Goal: Transaction & Acquisition: Obtain resource

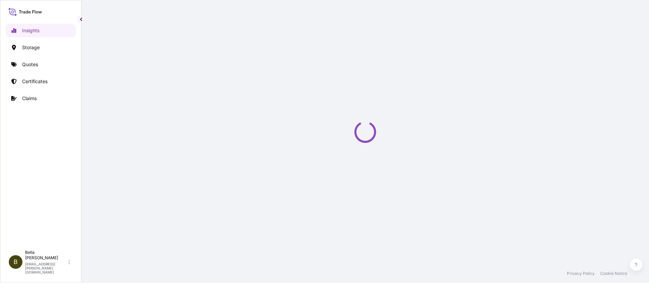
select select "2025"
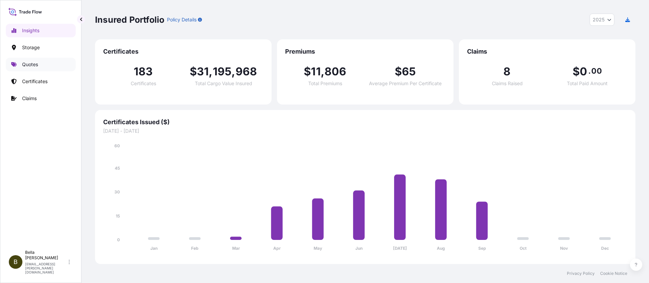
click at [32, 65] on p "Quotes" at bounding box center [30, 64] width 16 height 7
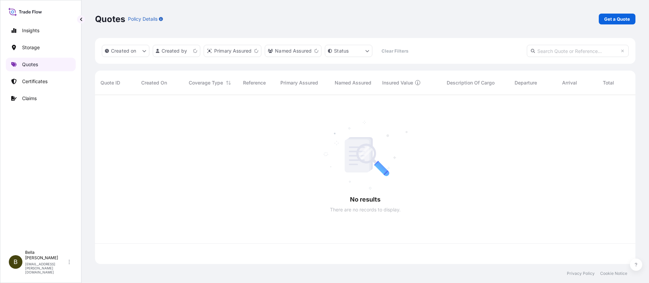
scroll to position [168, 535]
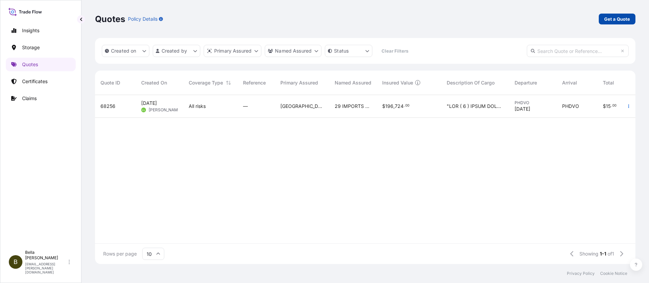
click at [614, 19] on p "Get a Quote" at bounding box center [617, 19] width 26 height 7
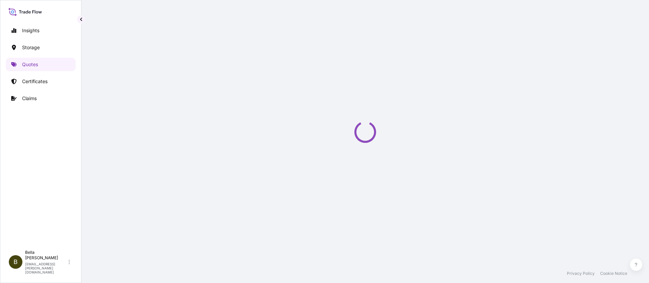
select select "Water"
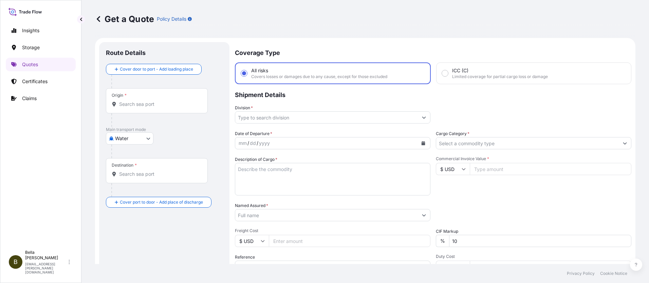
scroll to position [11, 0]
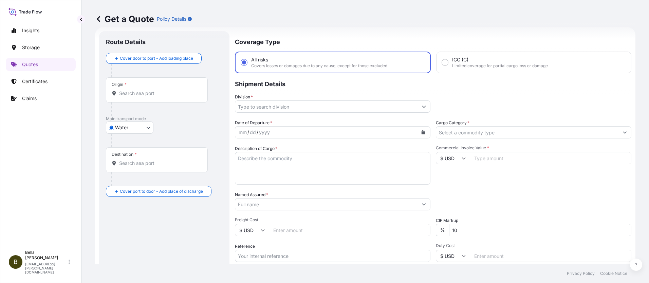
click at [147, 92] on input "Origin *" at bounding box center [159, 93] width 80 height 7
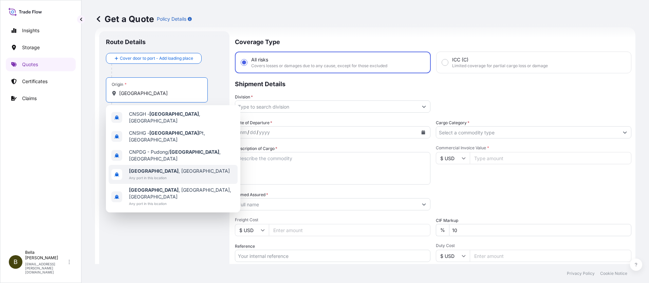
click at [151, 174] on span "Any port in this location" at bounding box center [179, 177] width 101 height 7
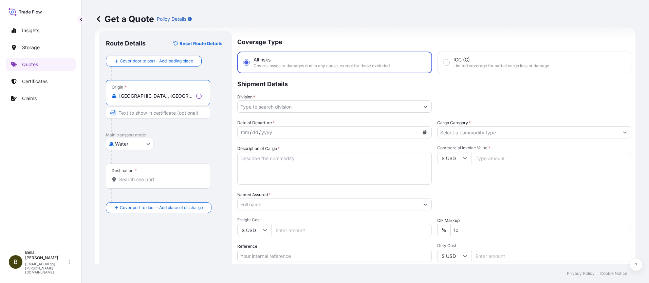
type input "[GEOGRAPHIC_DATA], [GEOGRAPHIC_DATA]"
click at [131, 181] on input "Destination *" at bounding box center [160, 179] width 82 height 7
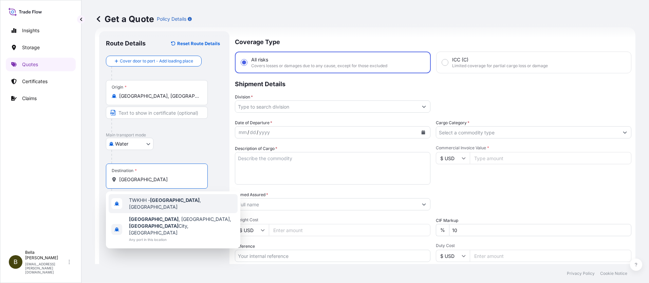
click at [147, 205] on span "TWKHH - [GEOGRAPHIC_DATA] , [GEOGRAPHIC_DATA]" at bounding box center [182, 204] width 106 height 14
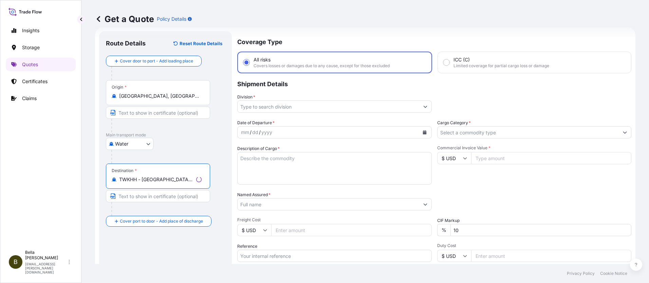
type input "TWKHH - [GEOGRAPHIC_DATA], [GEOGRAPHIC_DATA]"
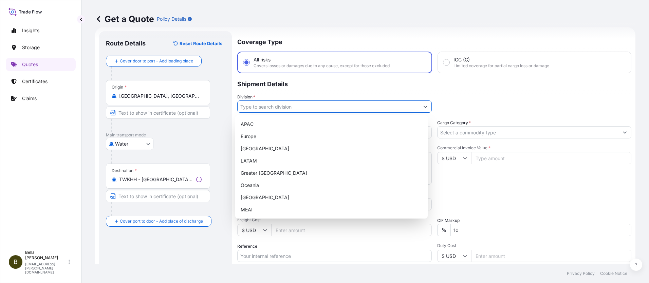
click at [259, 106] on input "Division *" at bounding box center [329, 106] width 182 height 12
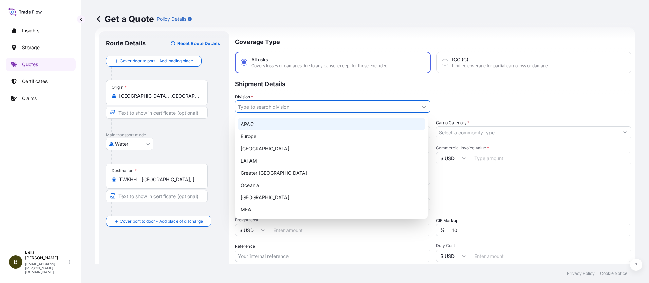
click at [251, 126] on div "APAC" at bounding box center [331, 124] width 187 height 12
type input "APAC"
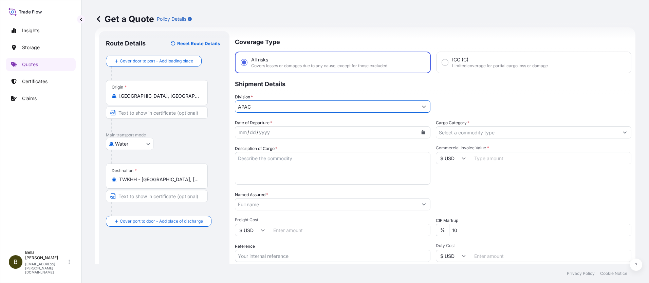
click at [255, 133] on div "dd" at bounding box center [252, 132] width 7 height 8
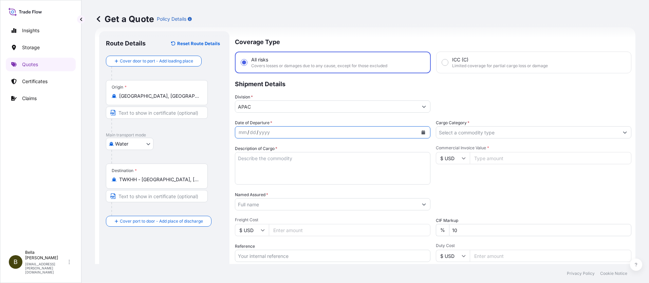
click at [420, 134] on button "Calendar" at bounding box center [423, 132] width 11 height 11
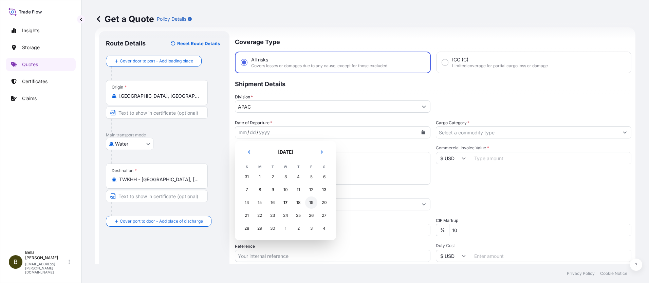
click at [312, 202] on div "19" at bounding box center [311, 202] width 12 height 12
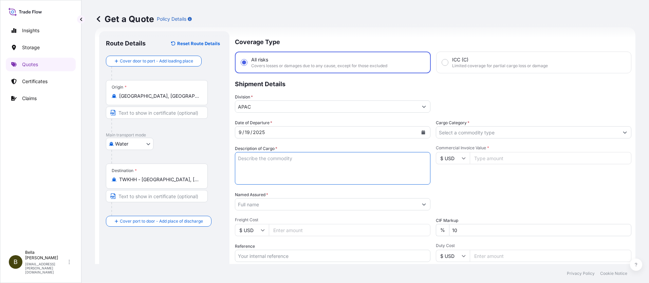
click at [259, 159] on textarea "Description of Cargo *" at bounding box center [332, 168] width 195 height 33
click at [301, 158] on textarea "Description of Cargo *" at bounding box center [332, 168] width 195 height 33
click at [267, 165] on textarea "Description of Cargo *" at bounding box center [332, 168] width 195 height 33
paste textarea "6 UNITS OF SANY PURE ELECTRIC TERMINAL TRACTOR STT4500E3-D WITH 11 PKGS POWER B…"
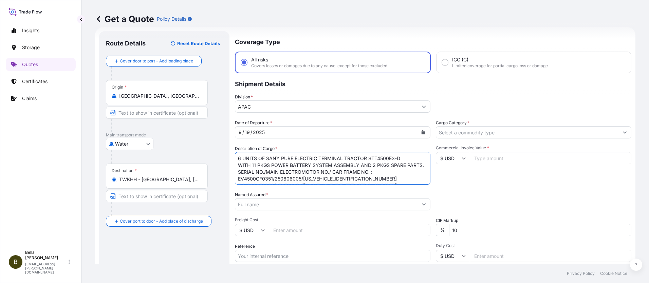
scroll to position [45, 0]
type textarea "6 UNITS OF SANY PURE ELECTRIC TERMINAL TRACTOR STT4500E3-D WITH 11 PKGS POWER B…"
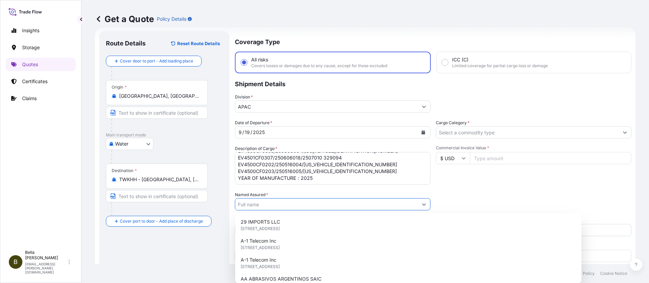
click at [248, 205] on input "Named Assured *" at bounding box center [326, 204] width 183 height 12
paste input "SANY MARINE HEAVY INDUSTRY CO., LTD."
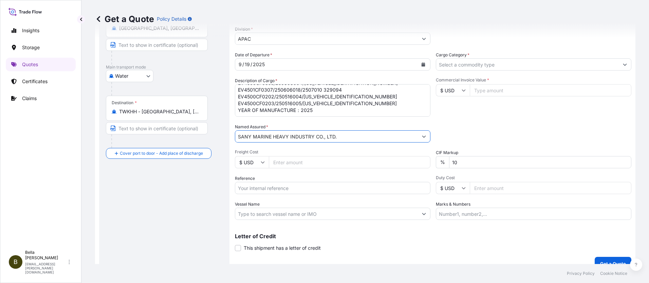
scroll to position [89, 0]
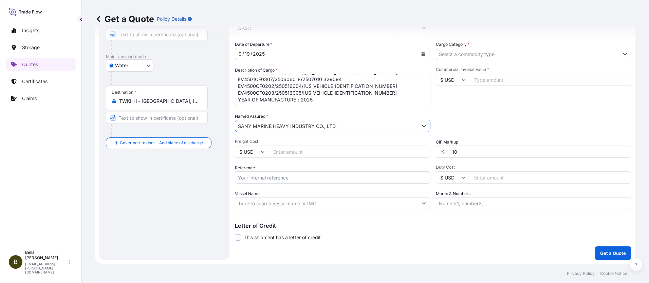
type input "SANY MARINE HEAVY INDUSTRY CO., LTD."
click at [484, 80] on input "Commercial Invoice Value *" at bounding box center [551, 80] width 162 height 12
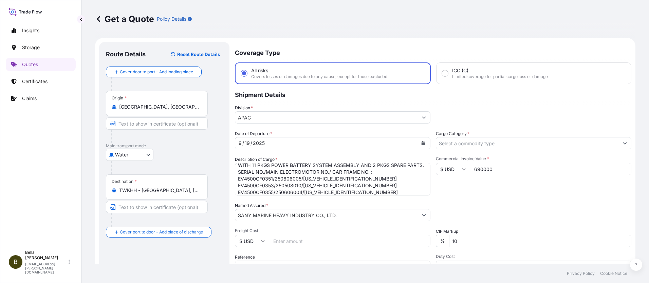
scroll to position [0, 0]
type input "690000"
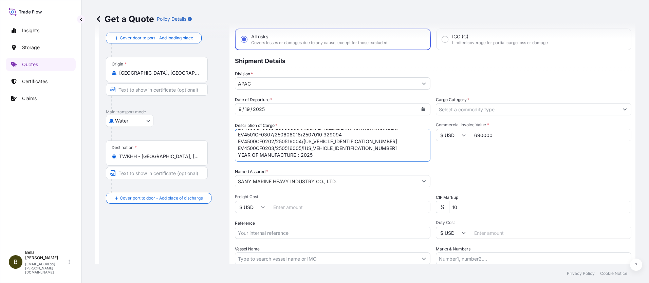
scroll to position [89, 0]
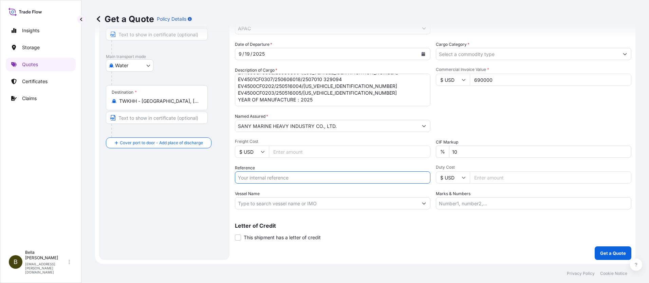
click at [276, 180] on input "Reference" at bounding box center [332, 177] width 195 height 12
paste input "CULVSHA2519941"
type input "CULVSHA2519941"
click at [183, 188] on div "Route Details Reset Route Details Cover door to port - Add loading place Place …" at bounding box center [164, 107] width 117 height 294
click at [198, 205] on div "Route Details Reset Route Details Cover door to port - Add loading place Place …" at bounding box center [164, 107] width 117 height 294
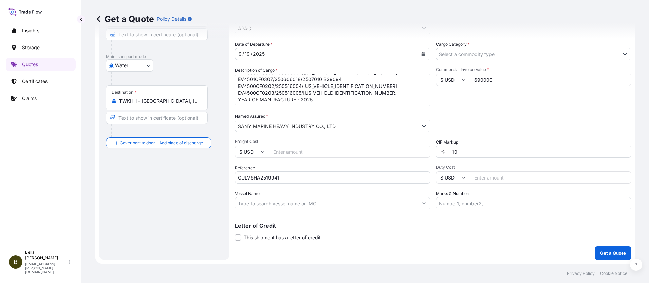
click at [208, 180] on div "Route Details Reset Route Details Cover door to port - Add loading place Place …" at bounding box center [164, 107] width 117 height 294
click at [274, 202] on input "Vessel Name" at bounding box center [326, 203] width 183 height 12
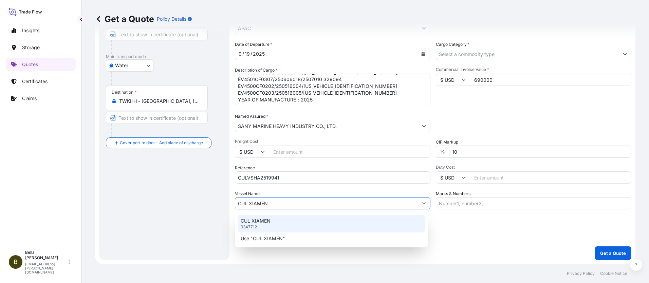
click at [259, 222] on p "CUL XIAMEN" at bounding box center [256, 221] width 30 height 7
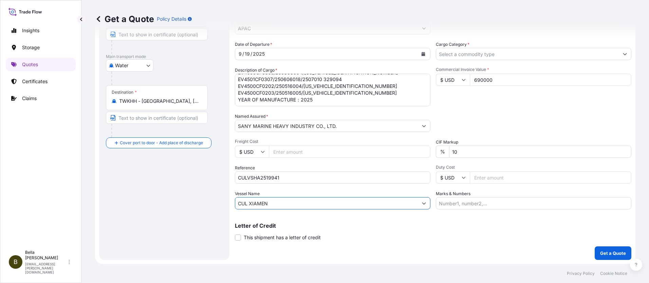
type input "CUL XIAMEN"
click at [183, 204] on div "Route Details Reset Route Details Cover door to port - Add loading place Place …" at bounding box center [164, 107] width 117 height 294
click at [173, 193] on div "Route Details Reset Route Details Cover door to port - Add loading place Place …" at bounding box center [164, 107] width 117 height 294
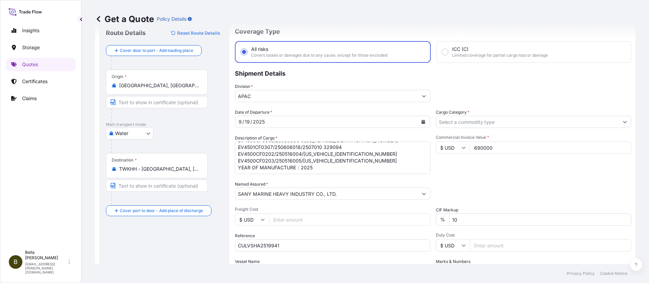
click at [465, 121] on input "Cargo Category *" at bounding box center [527, 122] width 183 height 12
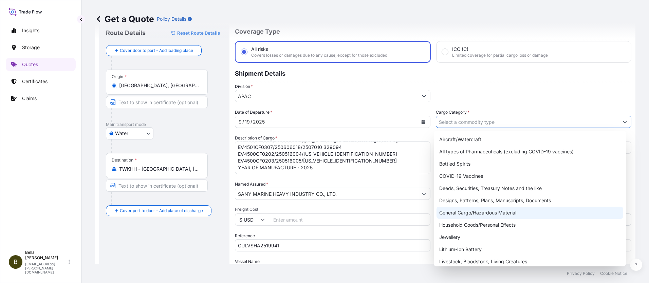
click at [459, 214] on div "General Cargo/Hazardous Material" at bounding box center [529, 213] width 187 height 12
type input "General Cargo/Hazardous Material"
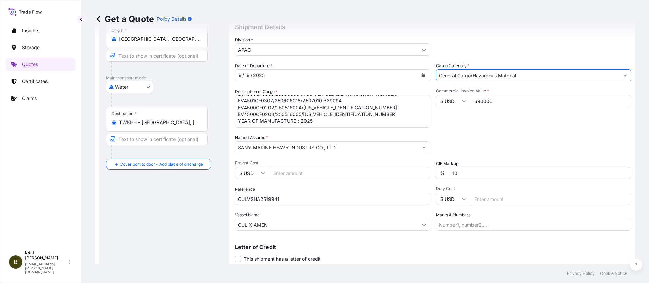
scroll to position [89, 0]
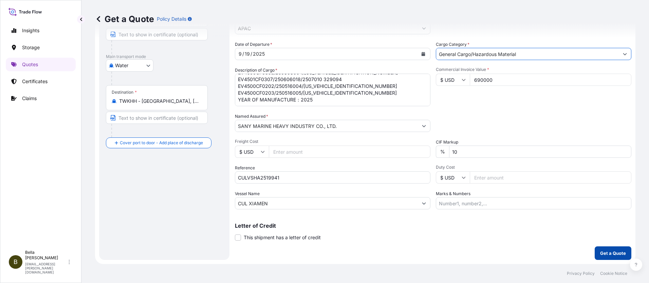
click at [604, 252] on p "Get a Quote" at bounding box center [613, 253] width 26 height 7
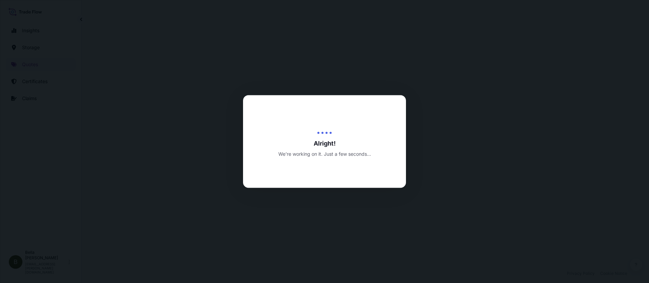
select select "Water"
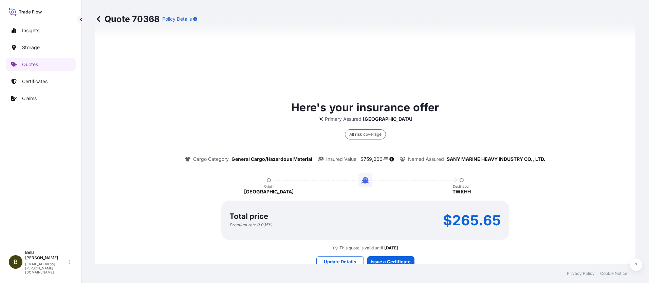
scroll to position [496, 0]
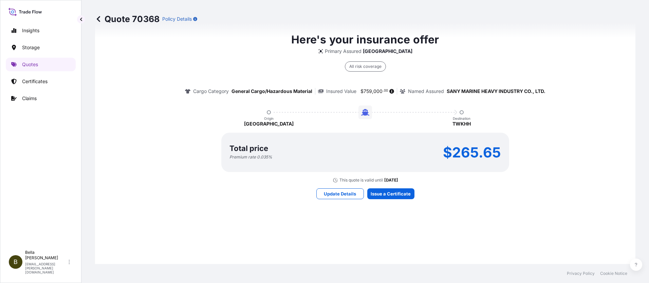
click at [393, 225] on div "Here's your insurance offer Primary Assured China All risk coverage Cargo Categ…" at bounding box center [365, 115] width 521 height 483
click at [397, 229] on div "Here's your insurance offer Primary Assured China All risk coverage Cargo Categ…" at bounding box center [365, 115] width 521 height 483
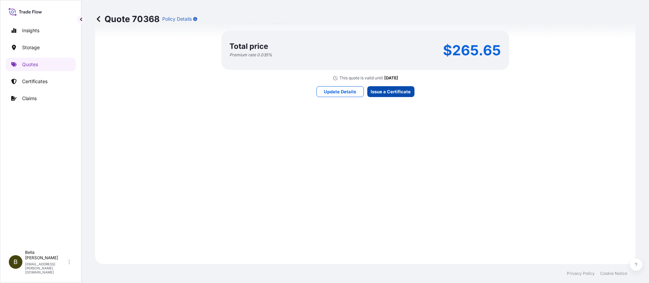
scroll to position [996, 0]
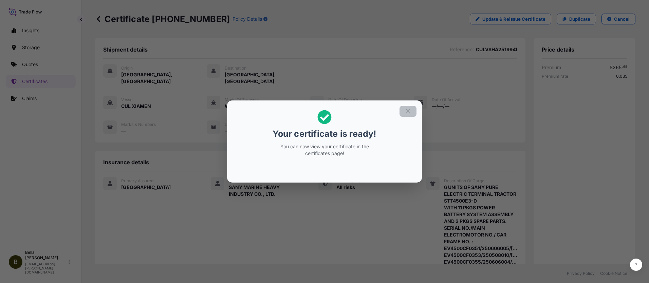
click at [408, 111] on icon "button" at bounding box center [408, 111] width 6 height 6
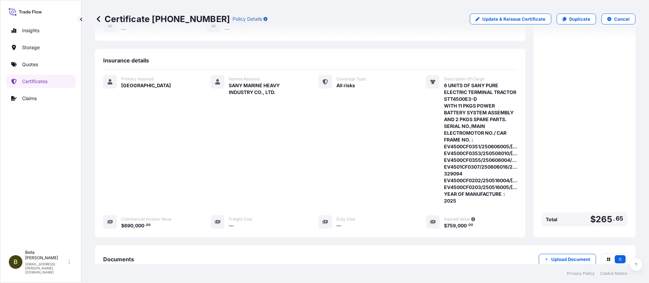
scroll to position [182, 0]
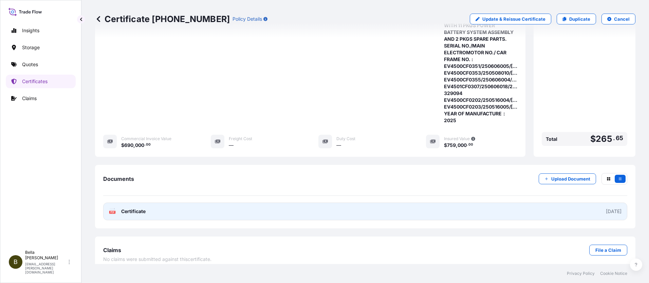
click at [338, 207] on link "PDF Certificate [DATE]" at bounding box center [365, 212] width 524 height 18
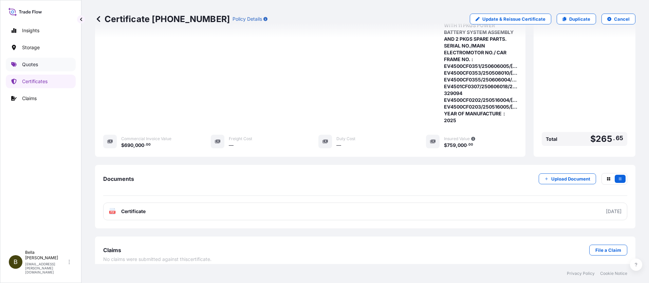
click at [31, 61] on p "Quotes" at bounding box center [30, 64] width 16 height 7
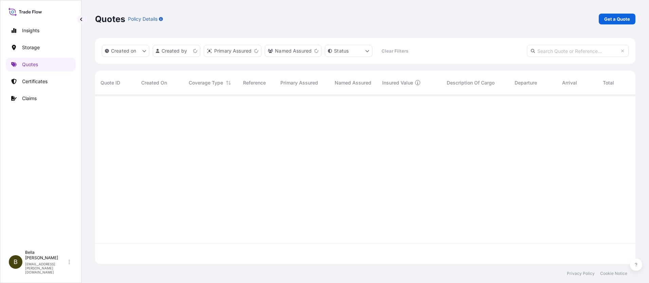
scroll to position [168, 535]
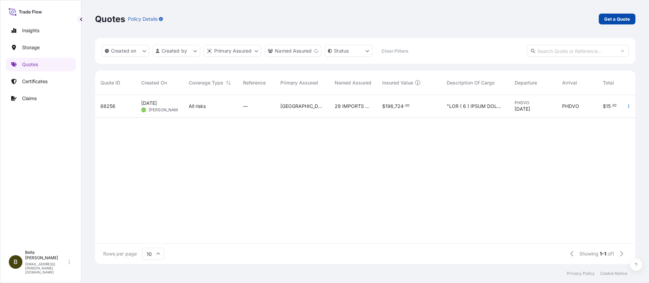
click at [614, 18] on p "Get a Quote" at bounding box center [617, 19] width 26 height 7
select select "Water"
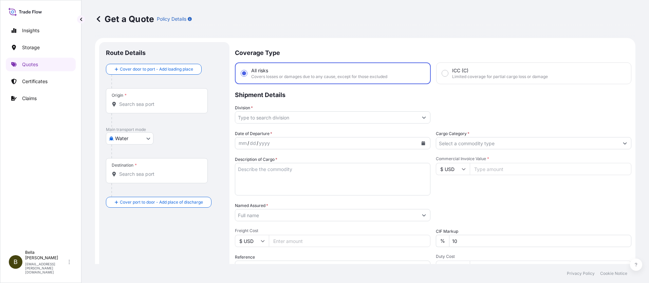
scroll to position [11, 0]
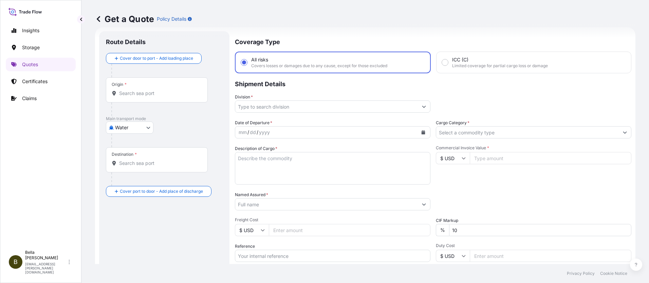
click at [32, 66] on p "Quotes" at bounding box center [30, 64] width 16 height 7
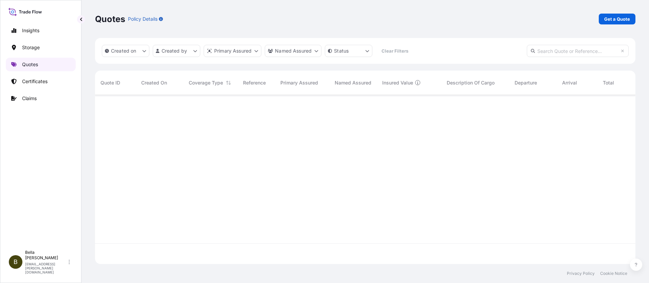
scroll to position [168, 535]
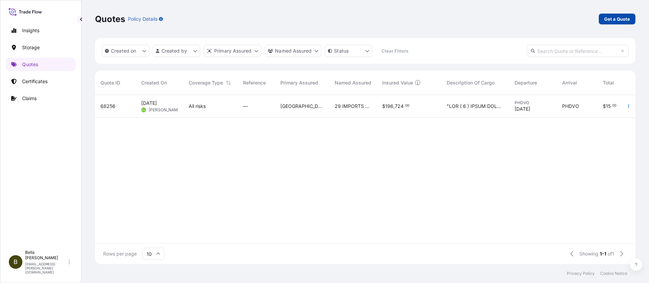
click at [613, 21] on p "Get a Quote" at bounding box center [617, 19] width 26 height 7
select select "Water"
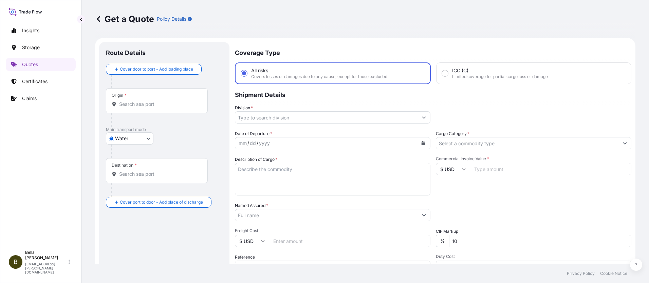
scroll to position [11, 0]
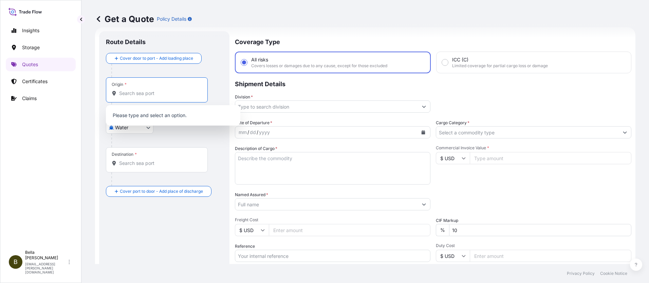
click at [138, 94] on input "Origin *" at bounding box center [159, 93] width 80 height 7
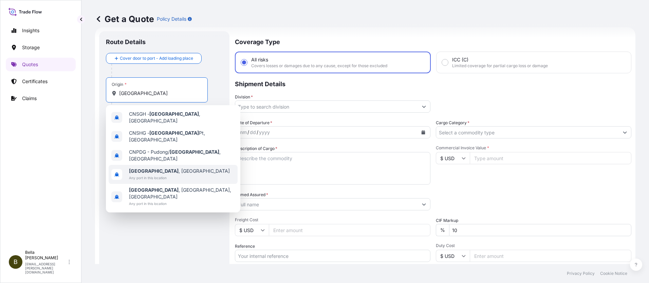
click at [152, 168] on span "[GEOGRAPHIC_DATA] , [GEOGRAPHIC_DATA]" at bounding box center [179, 171] width 101 height 7
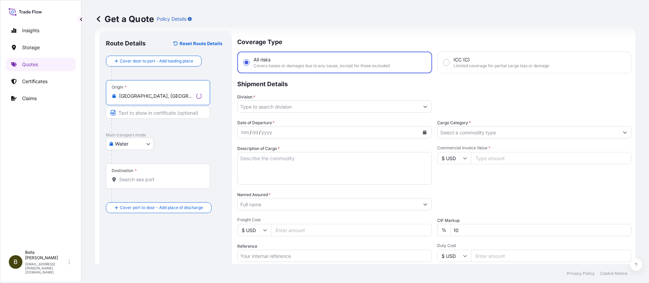
type input "[GEOGRAPHIC_DATA], [GEOGRAPHIC_DATA]"
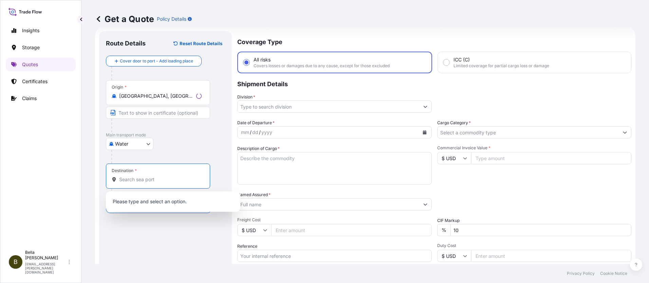
drag, startPoint x: 144, startPoint y: 183, endPoint x: 147, endPoint y: 180, distance: 3.6
click at [144, 182] on input "Destination *" at bounding box center [160, 179] width 82 height 7
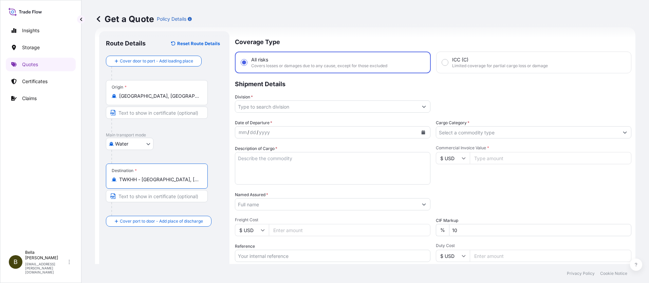
type input "TWKHH - [GEOGRAPHIC_DATA], [GEOGRAPHIC_DATA]"
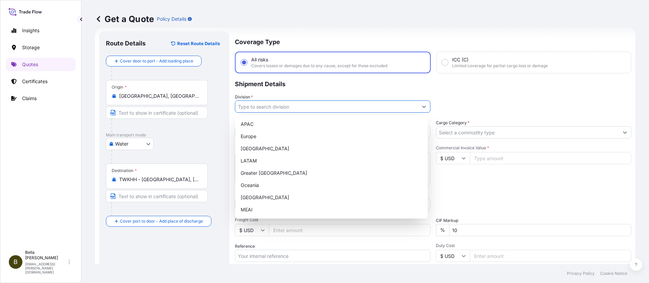
click at [270, 106] on input "Division *" at bounding box center [326, 106] width 183 height 12
click at [251, 126] on div "APAC" at bounding box center [331, 124] width 187 height 12
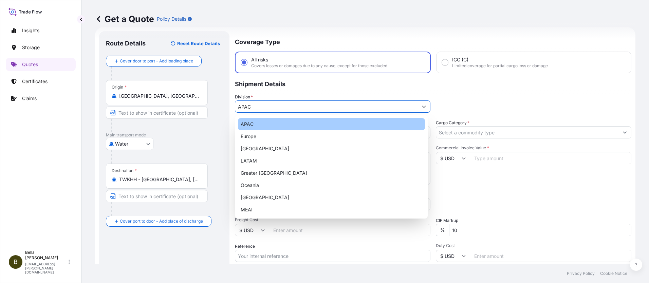
type input "APAC"
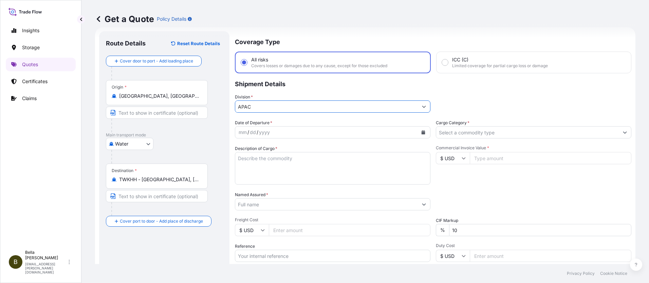
click at [265, 133] on div "yyyy" at bounding box center [264, 132] width 12 height 8
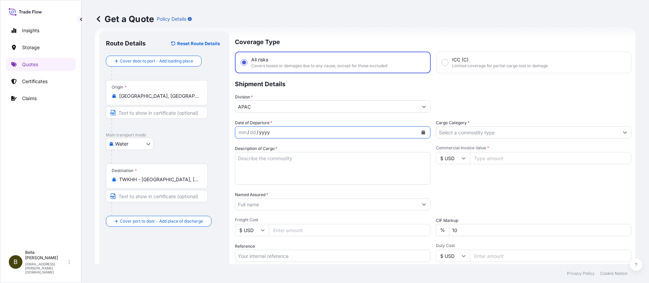
click at [421, 133] on icon "Calendar" at bounding box center [423, 132] width 4 height 4
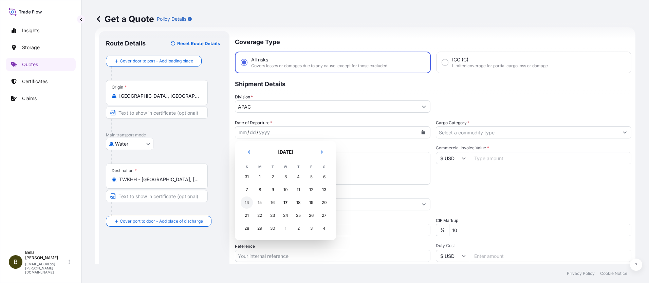
click at [247, 203] on div "14" at bounding box center [247, 202] width 12 height 12
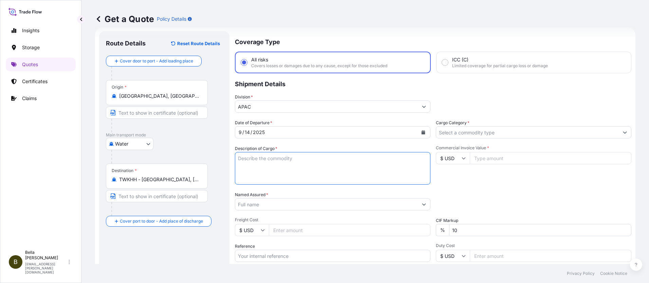
click at [270, 159] on textarea "Description of Cargo *" at bounding box center [332, 168] width 195 height 33
click at [258, 160] on textarea "Description of Cargo *" at bounding box center [332, 168] width 195 height 33
paste textarea "1 UNIT OF [GEOGRAPHIC_DATA] RGV YEAR OF MANUFACTURE：2025"
type textarea "1 UNIT OF [GEOGRAPHIC_DATA] RGV YEAR OF MANUFACTURE：2025"
click at [252, 203] on input "Named Assured *" at bounding box center [326, 204] width 183 height 12
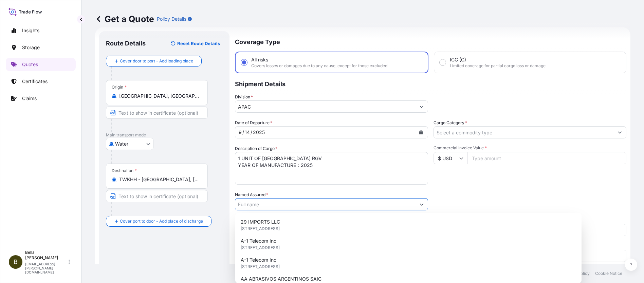
paste input "SANY MARINE HEAVY INDUSTRY CO., LTD."
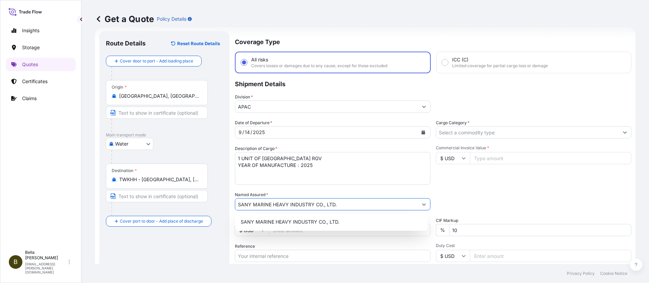
type input "SANY MARINE HEAVY INDUSTRY CO., LTD."
click at [467, 193] on div "Packing Category Type to search a container mode Please select a primary mode o…" at bounding box center [533, 200] width 195 height 19
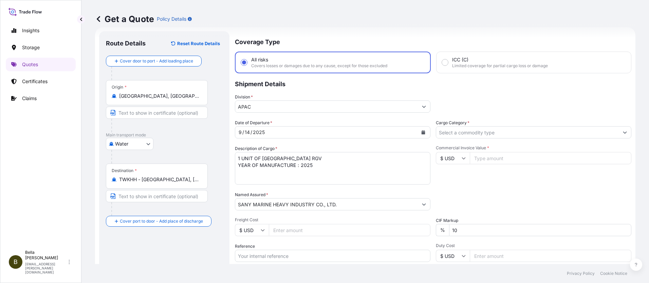
click at [474, 132] on input "Cargo Category *" at bounding box center [527, 132] width 183 height 12
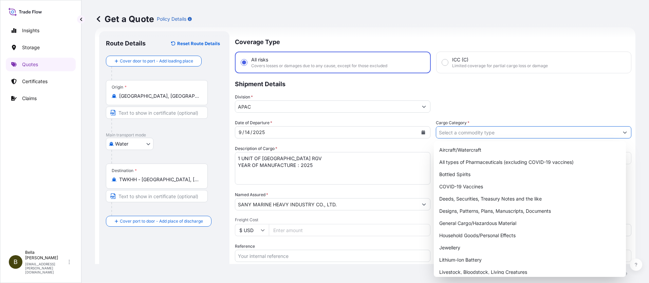
click at [468, 134] on input "Cargo Category *" at bounding box center [527, 132] width 183 height 12
click at [458, 222] on div "General Cargo/Hazardous Material" at bounding box center [529, 223] width 187 height 12
type input "General Cargo/Hazardous Material"
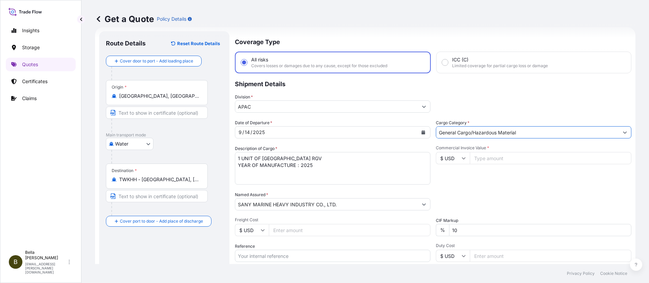
click at [490, 157] on input "Commercial Invoice Value *" at bounding box center [551, 158] width 162 height 12
type input "600000"
click at [462, 188] on div "Date of Departure * [DATE] Cargo Category * General Cargo/Hazardous Material De…" at bounding box center [433, 203] width 396 height 168
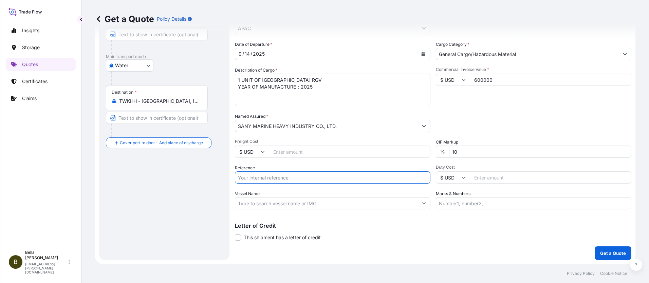
click at [271, 175] on input "Reference" at bounding box center [332, 177] width 195 height 12
click at [263, 176] on input "Reference" at bounding box center [332, 177] width 195 height 12
paste input "PASU5163427210"
type input "PASU5163427210"
click at [268, 205] on input "Vessel Name" at bounding box center [326, 203] width 183 height 12
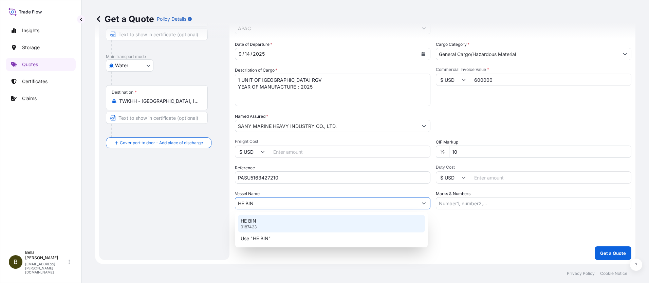
click at [268, 220] on div "HE BIN 9187423" at bounding box center [331, 224] width 187 height 18
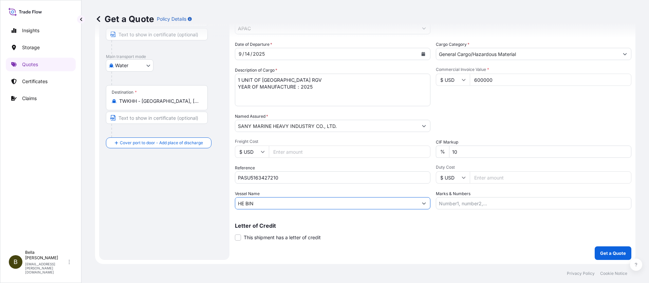
type input "HE BIN"
click at [199, 210] on div "Route Details Reset Route Details Cover door to port - Add loading place Place …" at bounding box center [164, 107] width 117 height 294
click at [602, 254] on p "Get a Quote" at bounding box center [613, 253] width 26 height 7
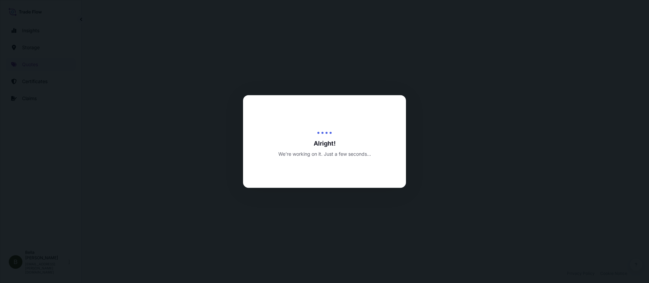
select select "Water"
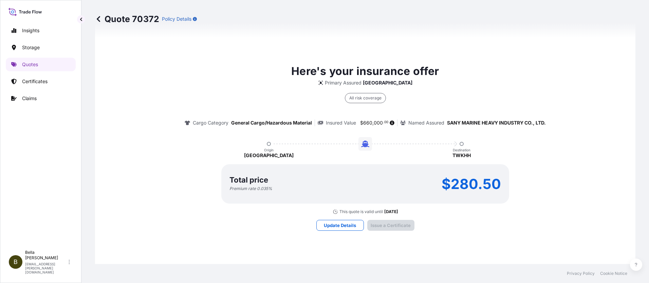
scroll to position [996, 0]
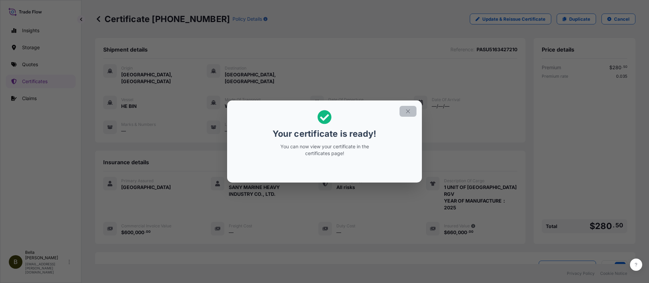
click at [408, 113] on icon "button" at bounding box center [408, 111] width 6 height 6
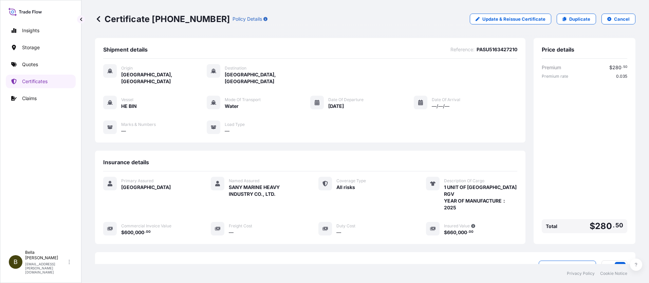
scroll to position [87, 0]
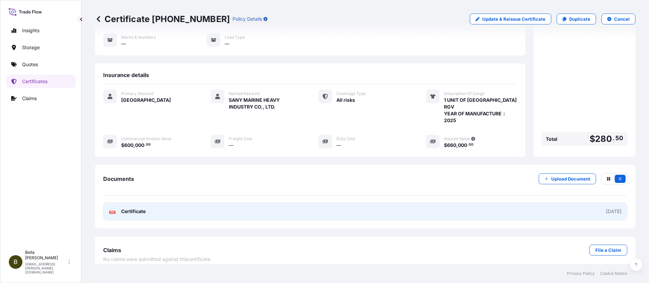
click at [368, 207] on link "PDF Certificate [DATE]" at bounding box center [365, 212] width 524 height 18
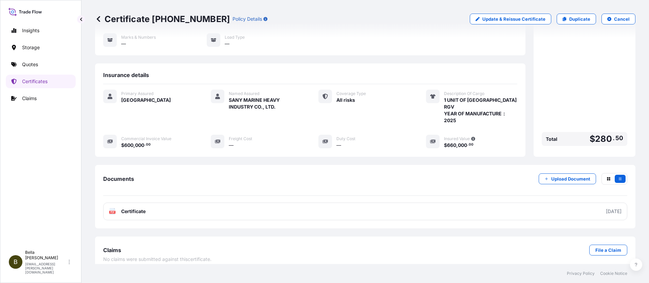
click at [22, 149] on div "Insights Storage Quotes Certificates Claims" at bounding box center [41, 132] width 70 height 229
click at [27, 64] on p "Quotes" at bounding box center [30, 64] width 16 height 7
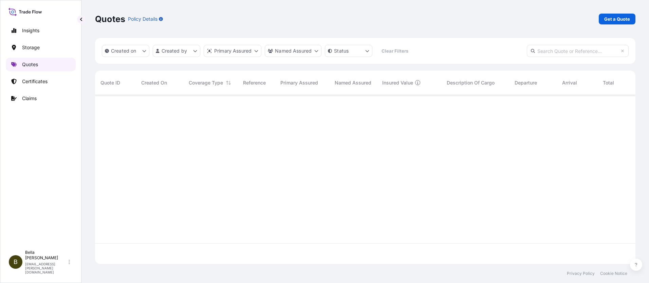
scroll to position [168, 535]
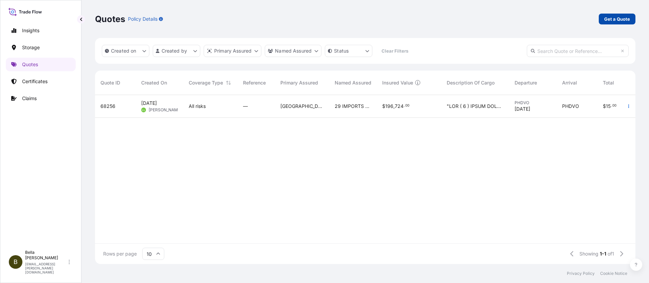
click at [606, 17] on p "Get a Quote" at bounding box center [617, 19] width 26 height 7
select select "Water"
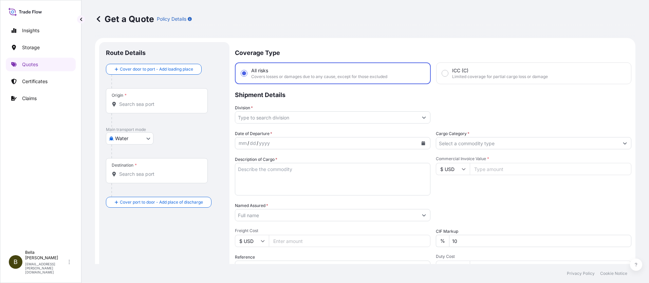
scroll to position [11, 0]
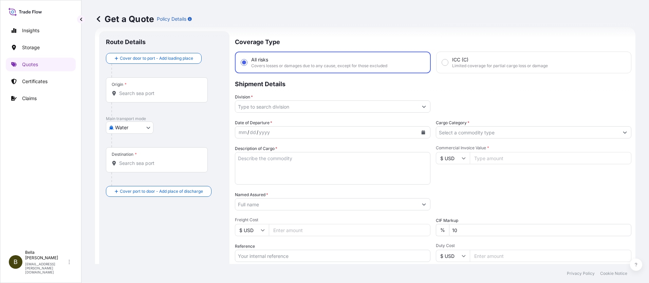
click at [123, 93] on input "Origin *" at bounding box center [159, 93] width 80 height 7
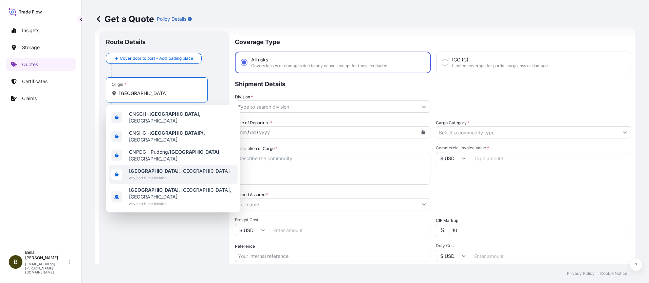
click at [149, 168] on b "[GEOGRAPHIC_DATA]" at bounding box center [154, 171] width 50 height 6
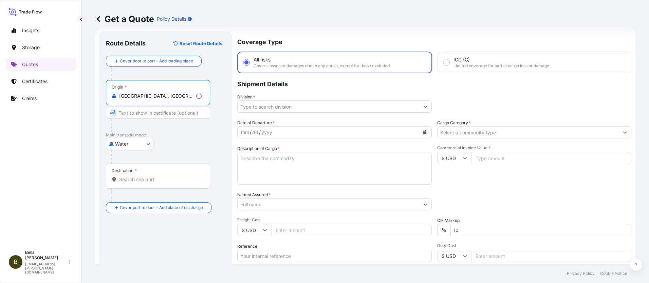
type input "[GEOGRAPHIC_DATA], [GEOGRAPHIC_DATA]"
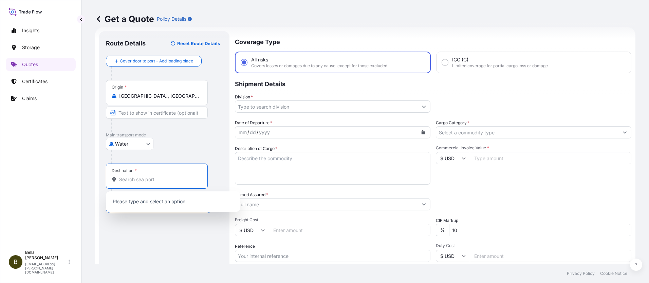
click at [134, 180] on input "Destination *" at bounding box center [159, 179] width 80 height 7
paste input "FREEPORT"
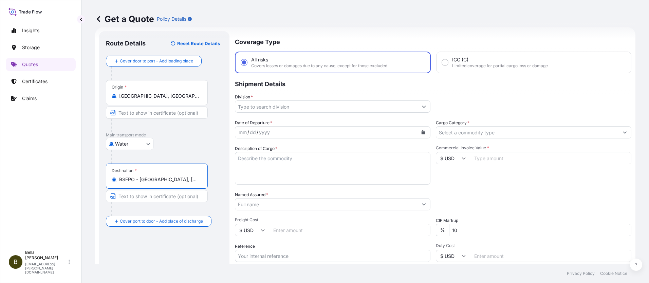
type input "BSFPO - [GEOGRAPHIC_DATA], [GEOGRAPHIC_DATA], [GEOGRAPHIC_DATA], The"
click at [267, 108] on input "Division *" at bounding box center [326, 106] width 183 height 12
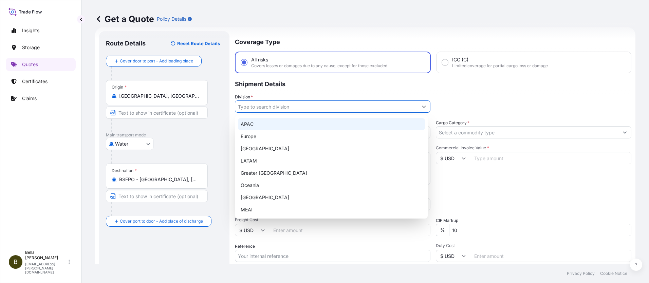
click at [260, 123] on div "APAC" at bounding box center [331, 124] width 187 height 12
type input "APAC"
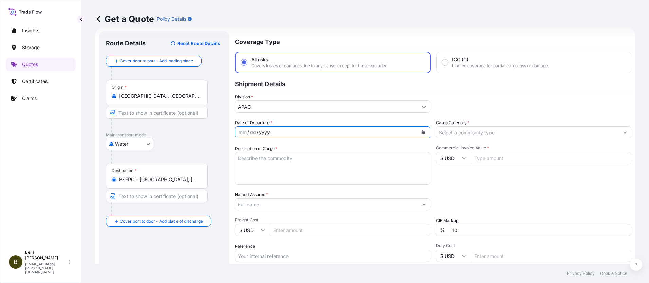
click at [264, 131] on div "yyyy" at bounding box center [264, 132] width 12 height 8
click at [421, 133] on icon "Calendar" at bounding box center [423, 132] width 4 height 4
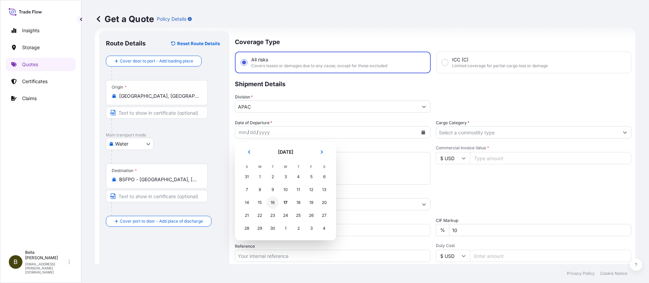
click at [273, 203] on div "16" at bounding box center [272, 202] width 12 height 12
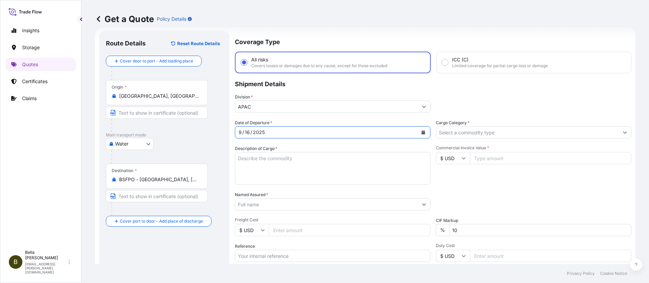
click at [265, 157] on textarea "Description of Cargo *" at bounding box center [332, 168] width 195 height 33
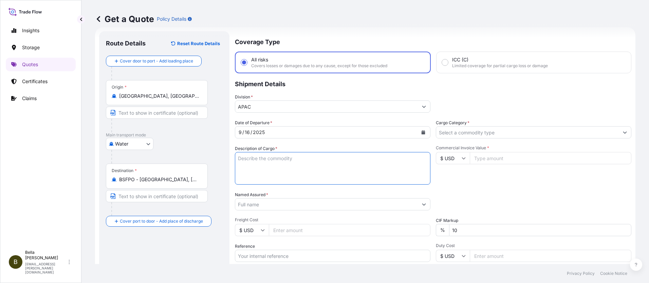
click at [244, 156] on textarea "Description of Cargo *" at bounding box center [332, 168] width 195 height 33
paste textarea "1 UNIT SANY ELECTRIC TERMINAL TRACTOR STT4501E-D_0 PRODUCT NUMBER/MAIN ELECTROM…"
type textarea "1 UNIT SANY ELECTRIC TERMINAL TRACTOR STT4501E-D_0 PRODUCT NUMBER/MAIN ELECTROM…"
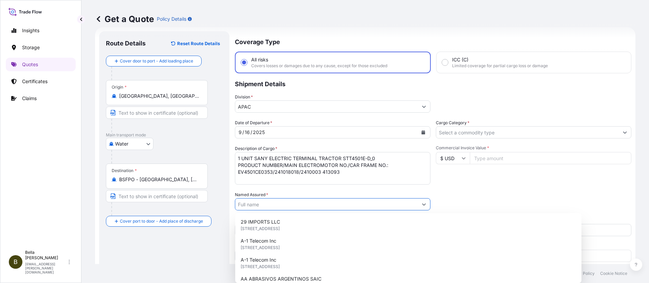
click at [250, 204] on input "Named Assured *" at bounding box center [326, 204] width 183 height 12
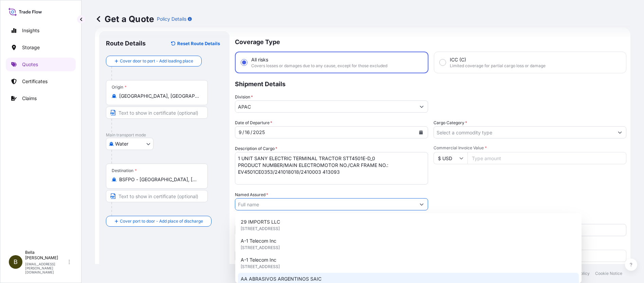
paste input "SANY MARINE HEAVY INDUSTRY CO., LTD"
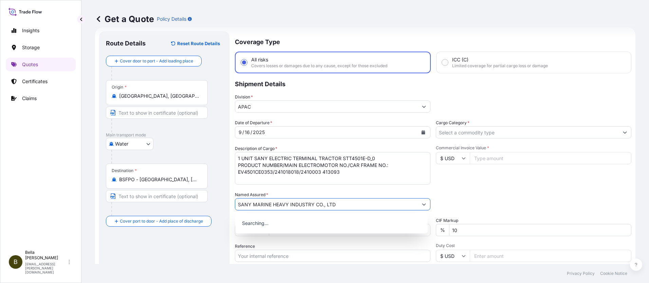
type input "SANY MARINE HEAVY INDUSTRY CO., LTD"
click at [497, 187] on div "Date of Departure * [DATE] Cargo Category * Description of Cargo * 1 UNIT SANY …" at bounding box center [433, 203] width 396 height 168
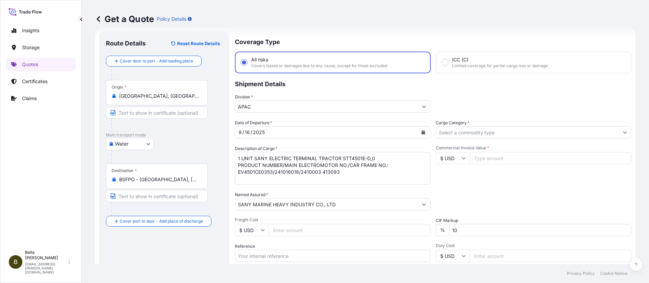
click at [281, 257] on input "Reference" at bounding box center [332, 256] width 195 height 12
click at [480, 181] on div "Commercial Invoice Value * $ USD" at bounding box center [533, 164] width 195 height 39
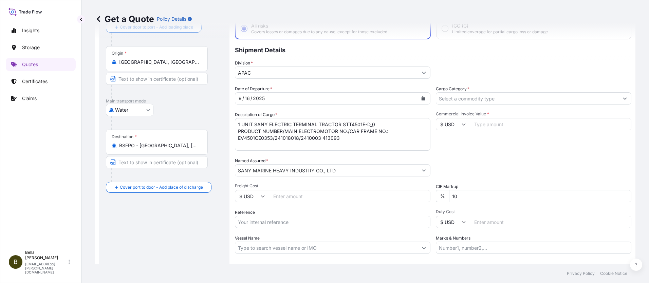
scroll to position [79, 0]
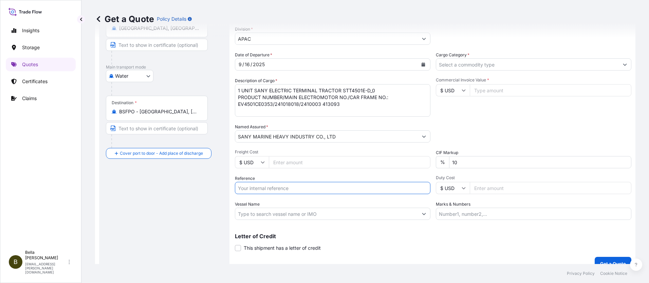
click at [267, 190] on input "Reference" at bounding box center [332, 188] width 195 height 12
paste input "ZIMUSNH7231176"
type input "ZIMUSNH7231176"
click at [248, 212] on input "Vessel Name" at bounding box center [326, 214] width 183 height 12
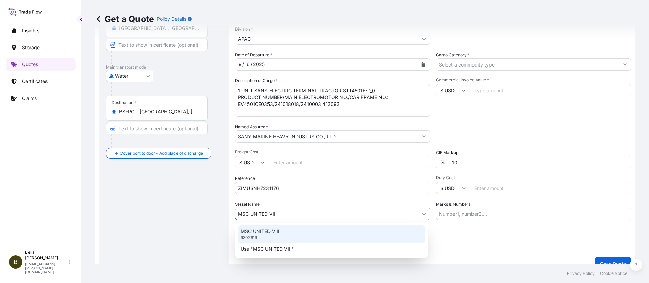
click at [279, 230] on p "MSC UNITED VIII" at bounding box center [260, 231] width 39 height 7
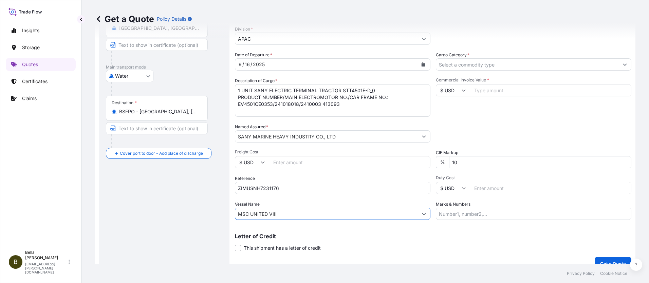
type input "MSC UNITED VIII"
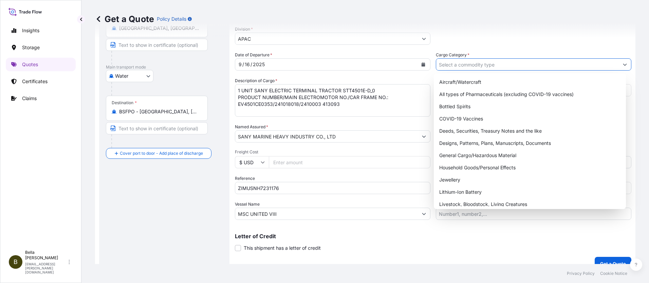
click at [471, 63] on input "Cargo Category *" at bounding box center [527, 64] width 183 height 12
click at [473, 155] on div "General Cargo/Hazardous Material" at bounding box center [529, 155] width 187 height 12
type input "General Cargo/Hazardous Material"
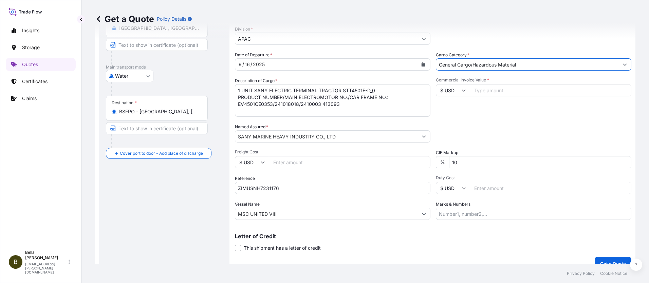
click at [480, 91] on input "Commercial Invoice Value *" at bounding box center [551, 90] width 162 height 12
type input "233000"
click at [445, 133] on div "Packing Category Type to search a container mode Please select a primary mode o…" at bounding box center [533, 133] width 195 height 19
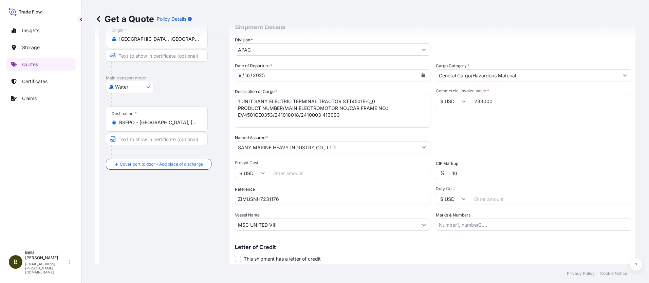
scroll to position [89, 0]
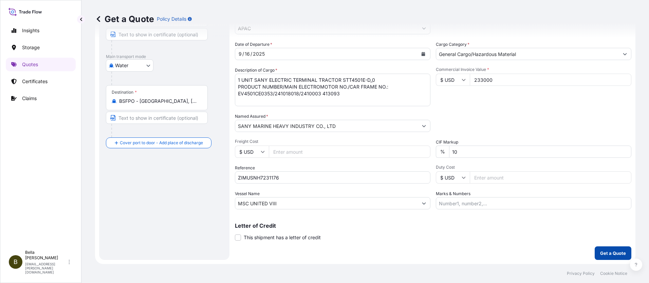
click at [610, 255] on p "Get a Quote" at bounding box center [613, 253] width 26 height 7
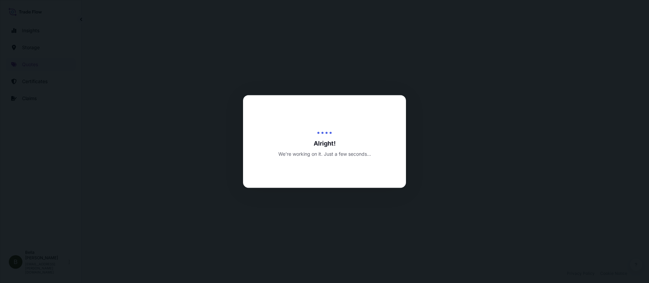
select select "Water"
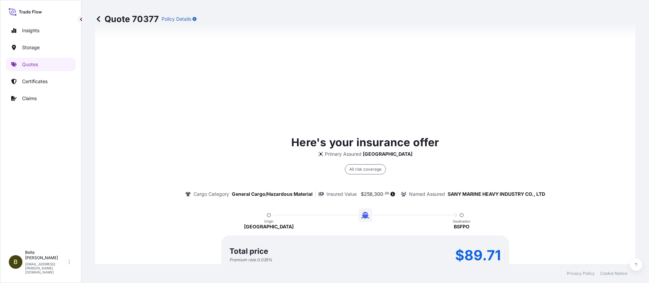
scroll to position [996, 0]
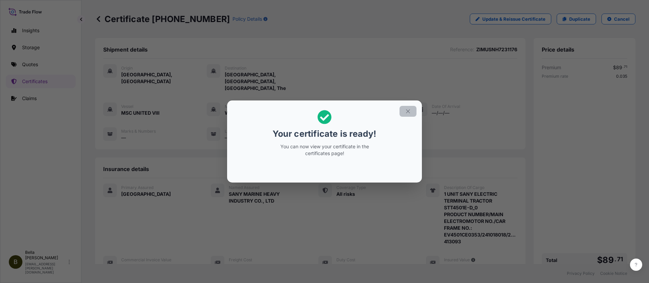
click at [407, 111] on icon "button" at bounding box center [408, 111] width 6 height 6
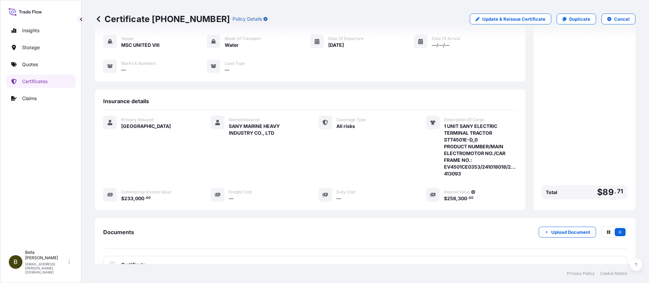
scroll to position [121, 0]
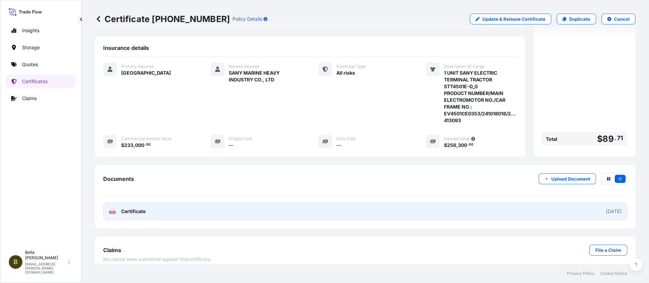
click at [420, 204] on link "PDF Certificate [DATE]" at bounding box center [365, 212] width 524 height 18
